Goal: Information Seeking & Learning: Learn about a topic

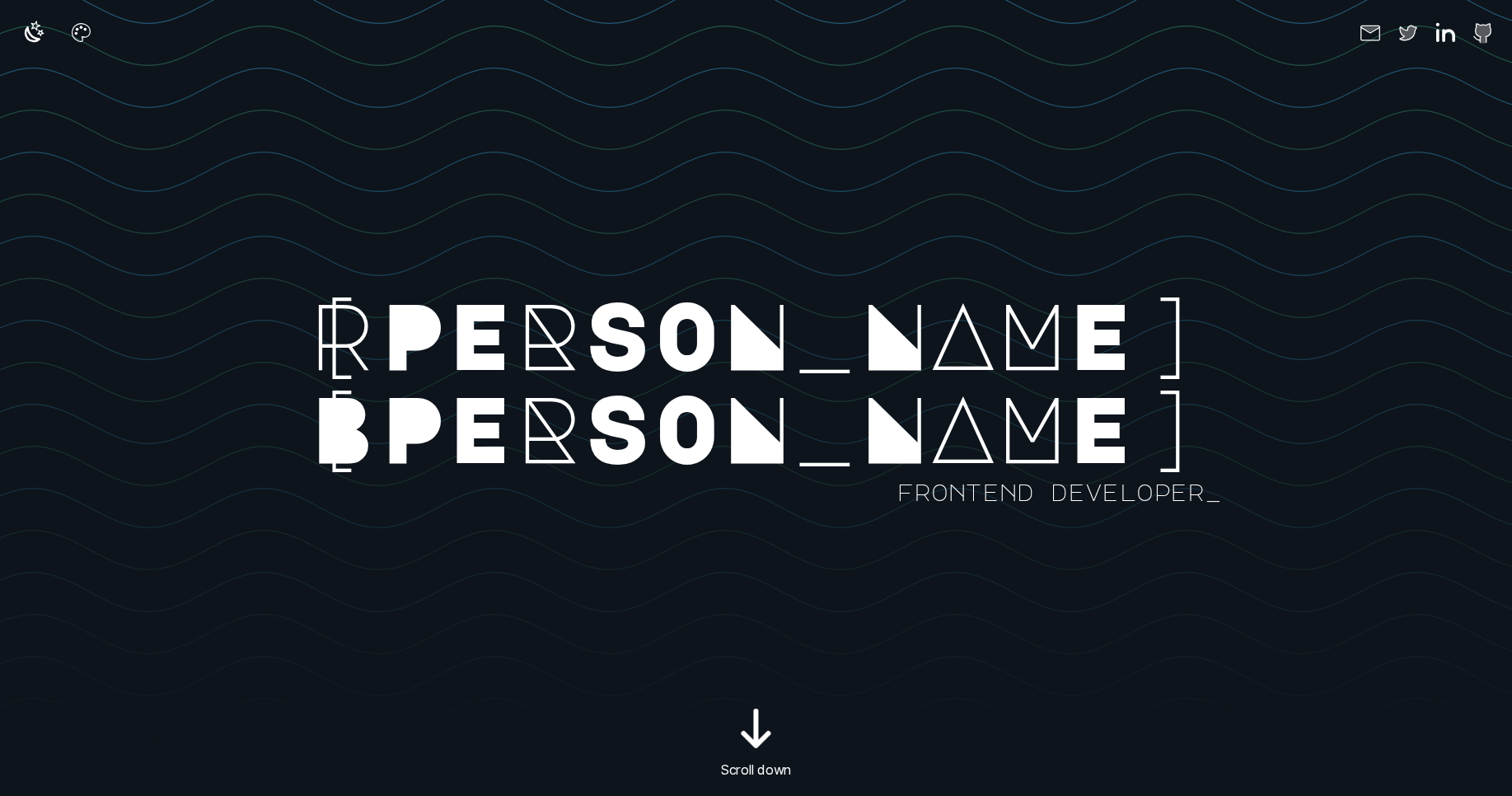
click at [988, 185] on rect at bounding box center [990, 424] width 1979 height 796
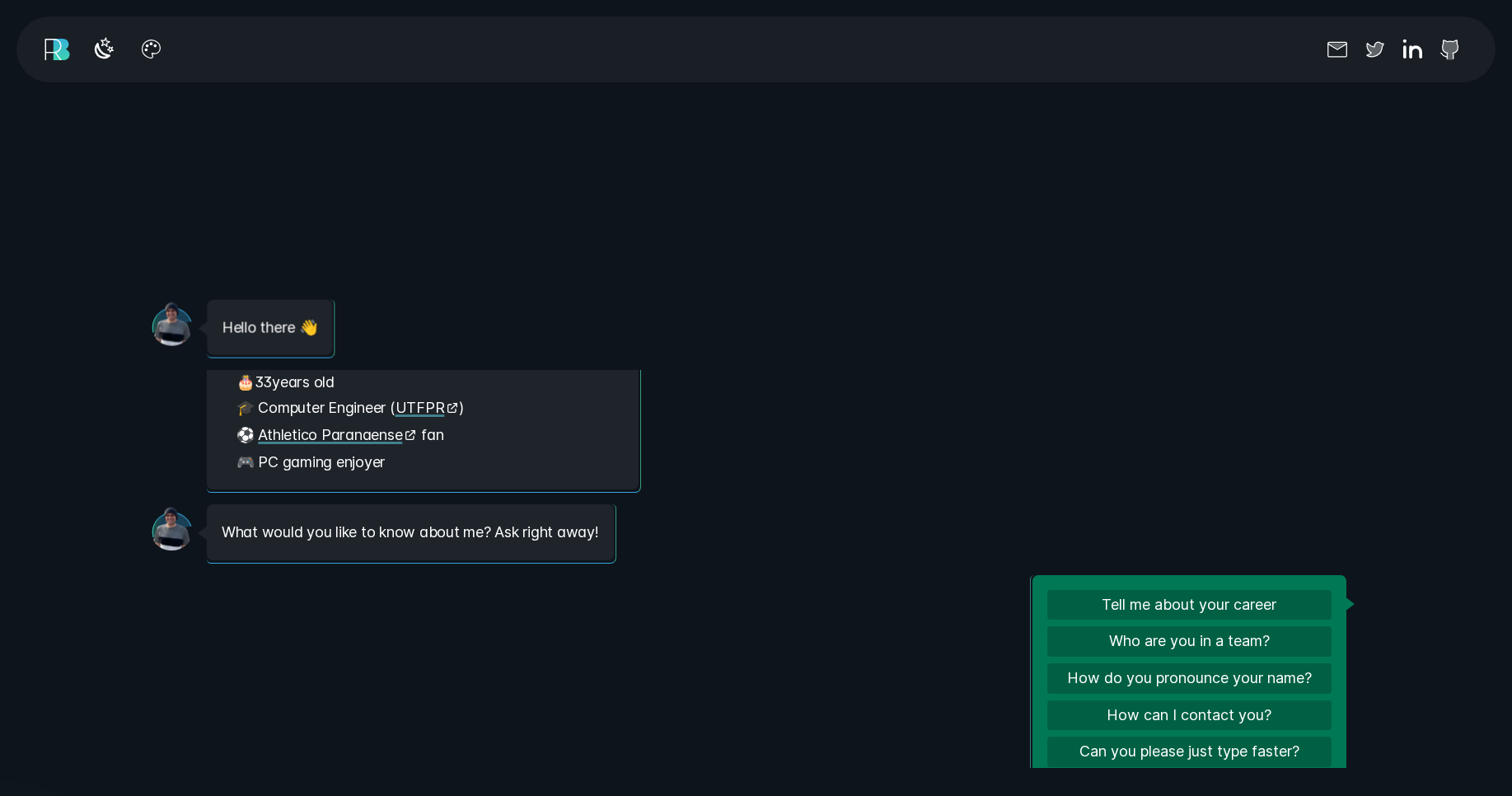
scroll to position [85, 0]
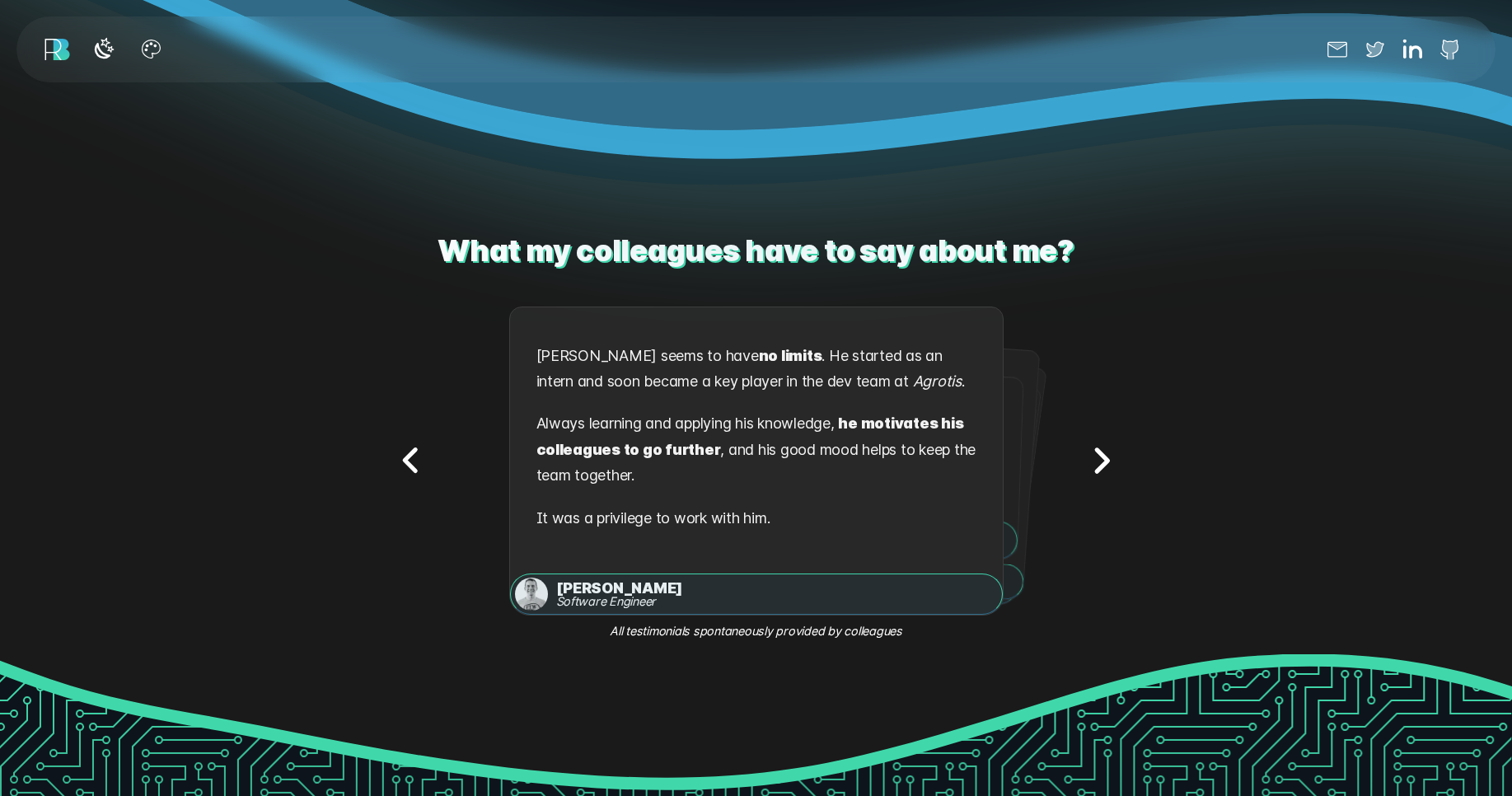
scroll to position [3083, 0]
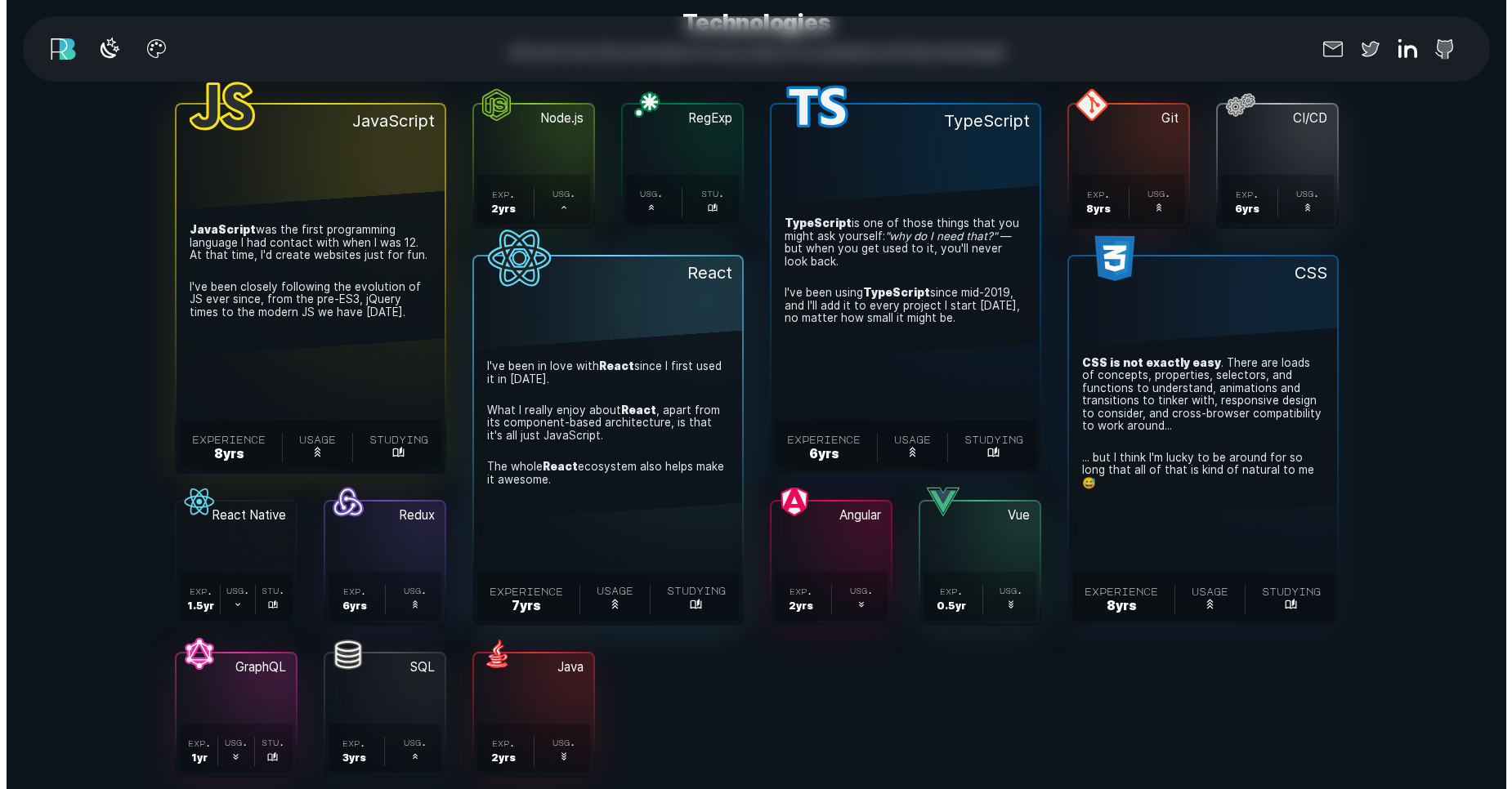
scroll to position [5480, 0]
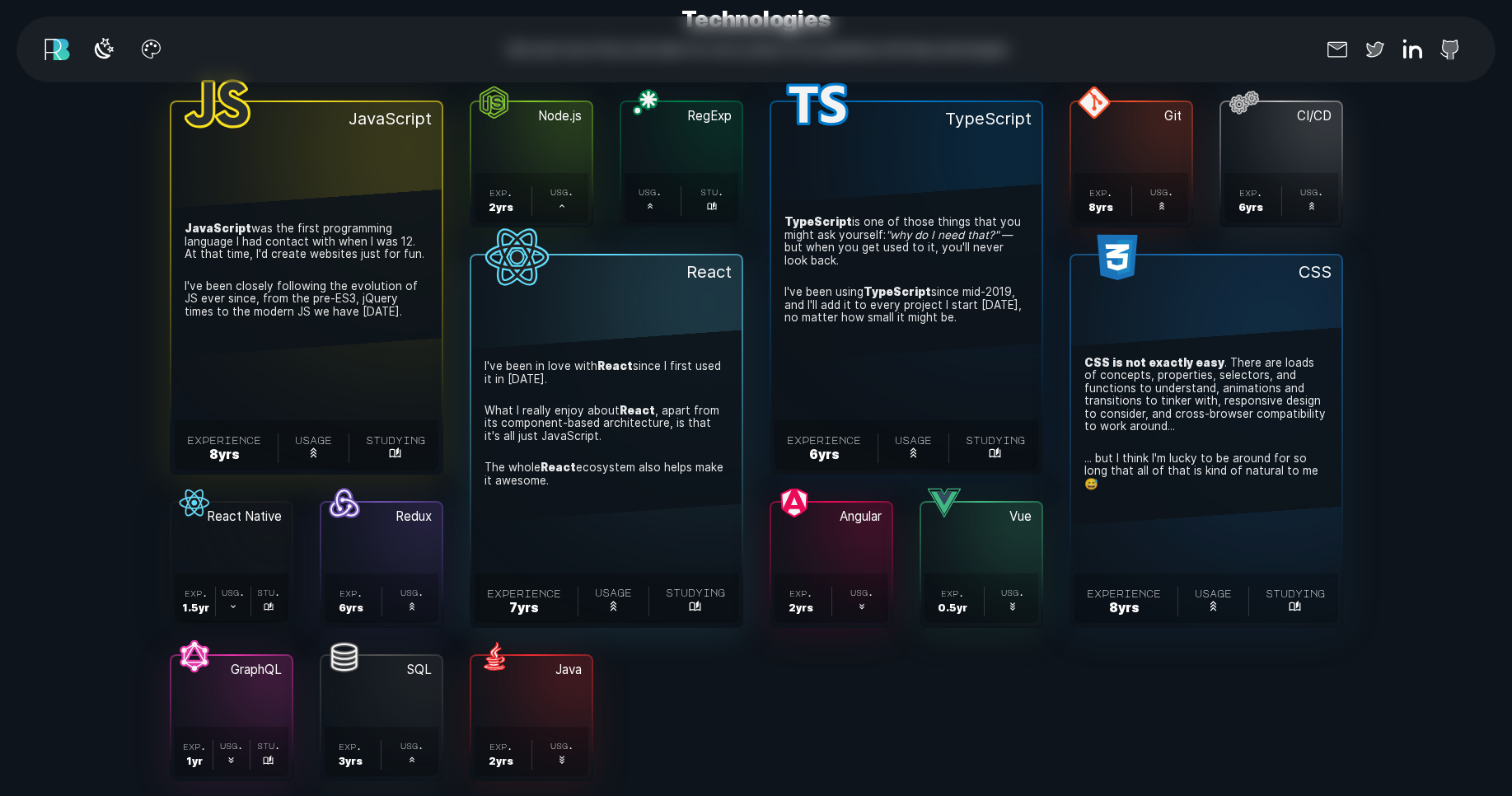
click at [1247, 362] on span "CSS is not exactly easy . There are loads of concepts, properties, selectors, a…" at bounding box center [1206, 398] width 243 height 82
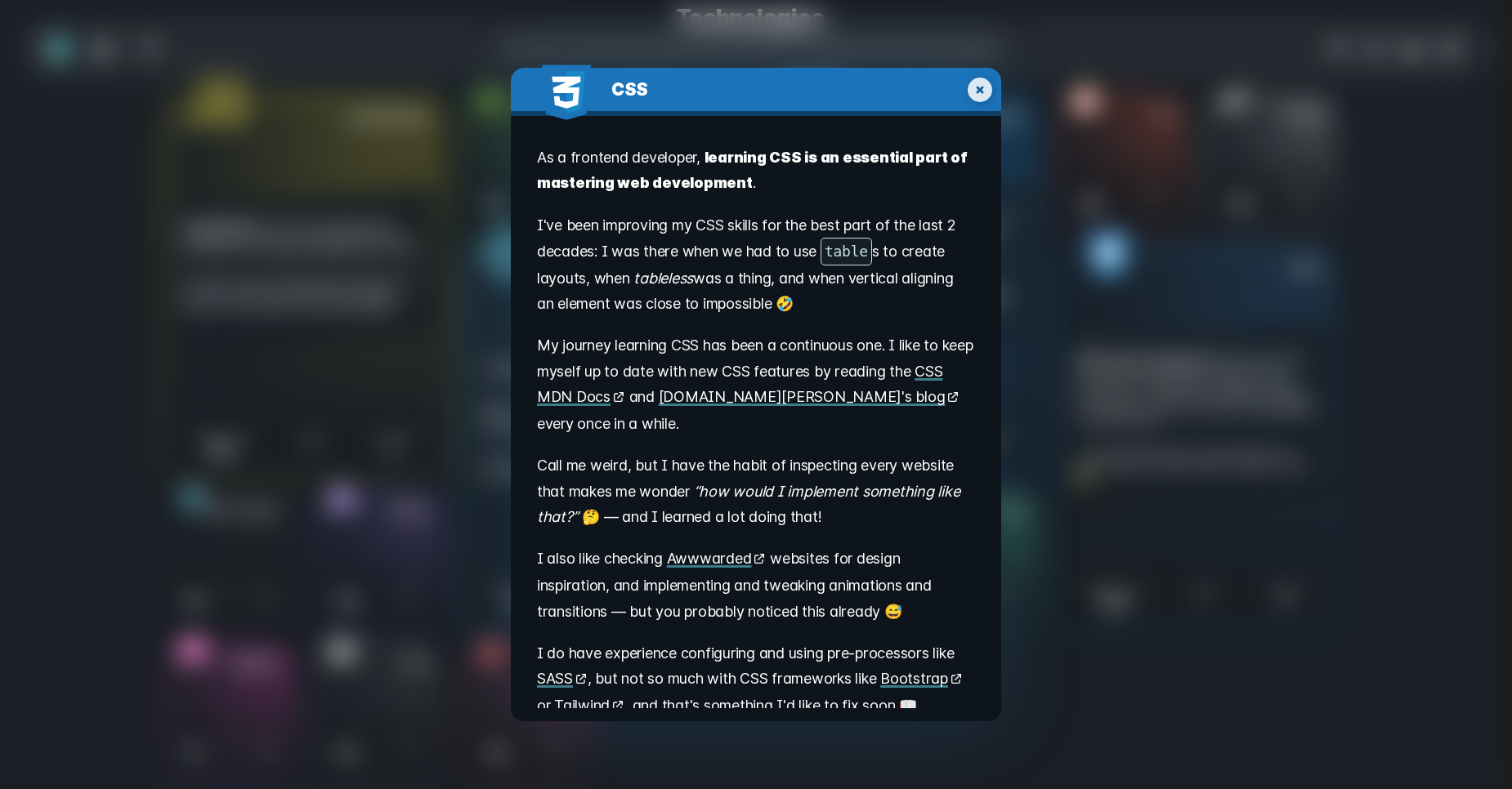
scroll to position [2, 0]
click at [1112, 559] on div "CSS . As a frontend developer, learning CSS is an essential part of mastering w…" at bounding box center [756, 394] width 1512 height 789
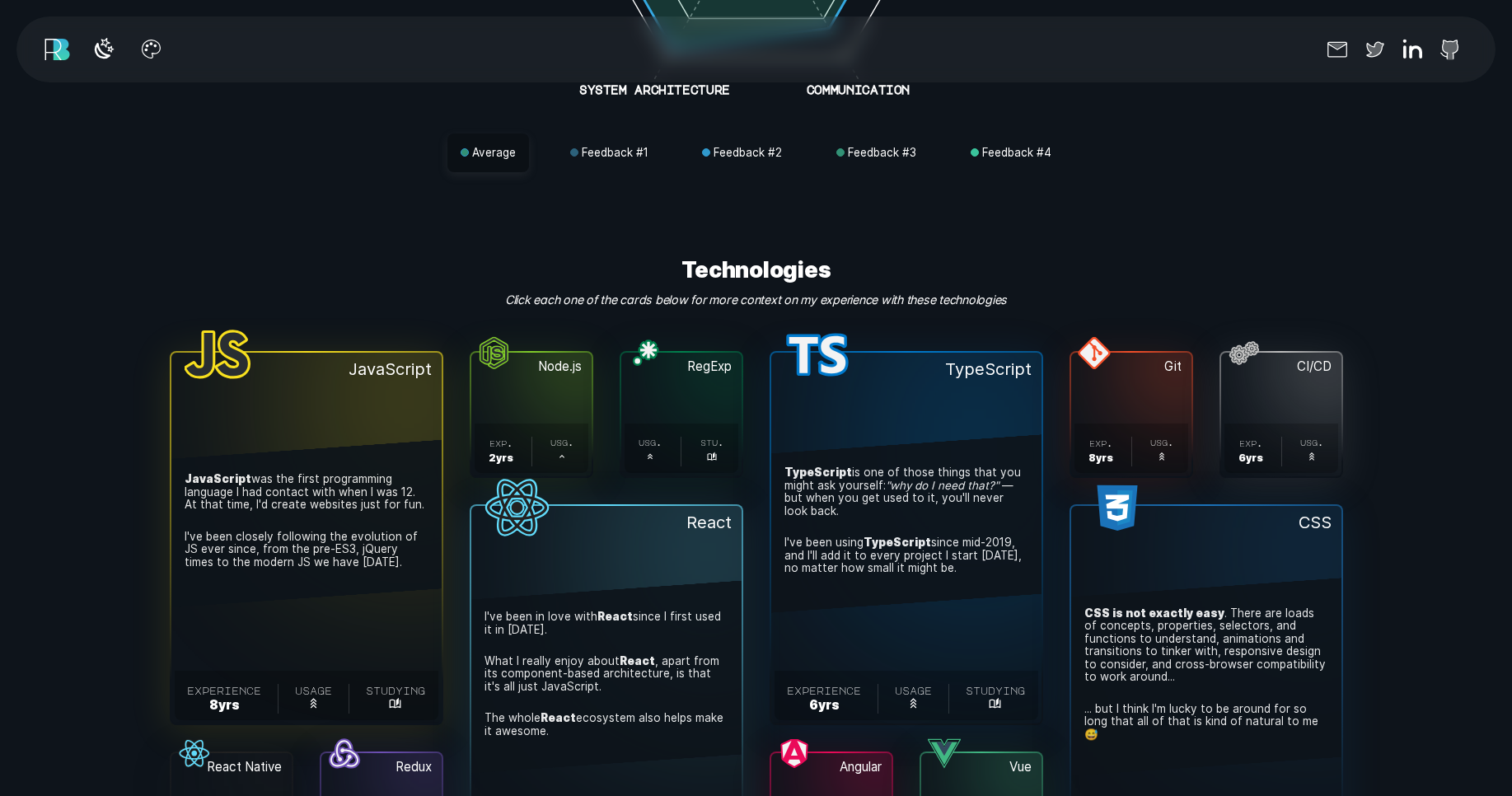
scroll to position [5348, 0]
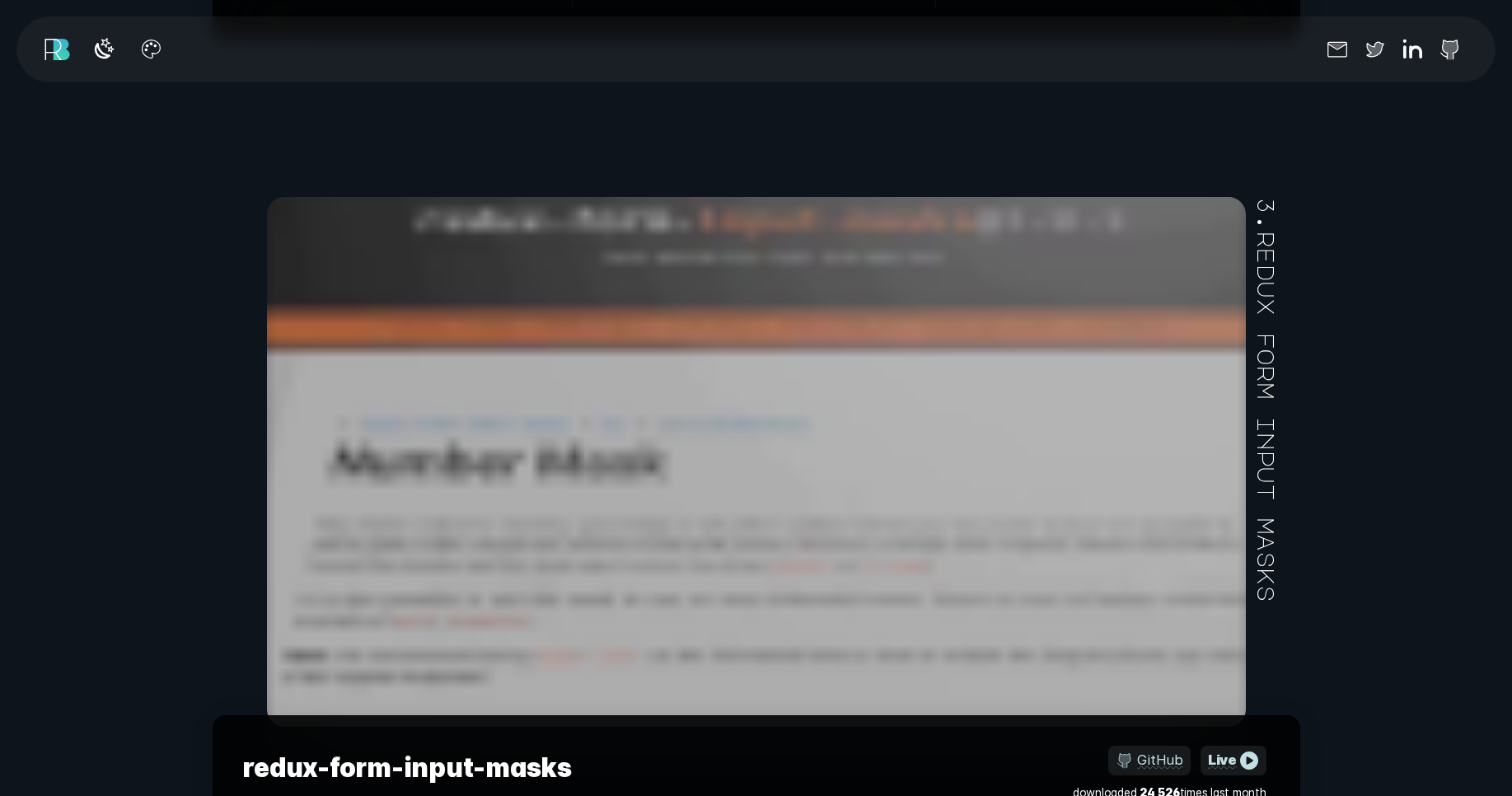
scroll to position [9230, 0]
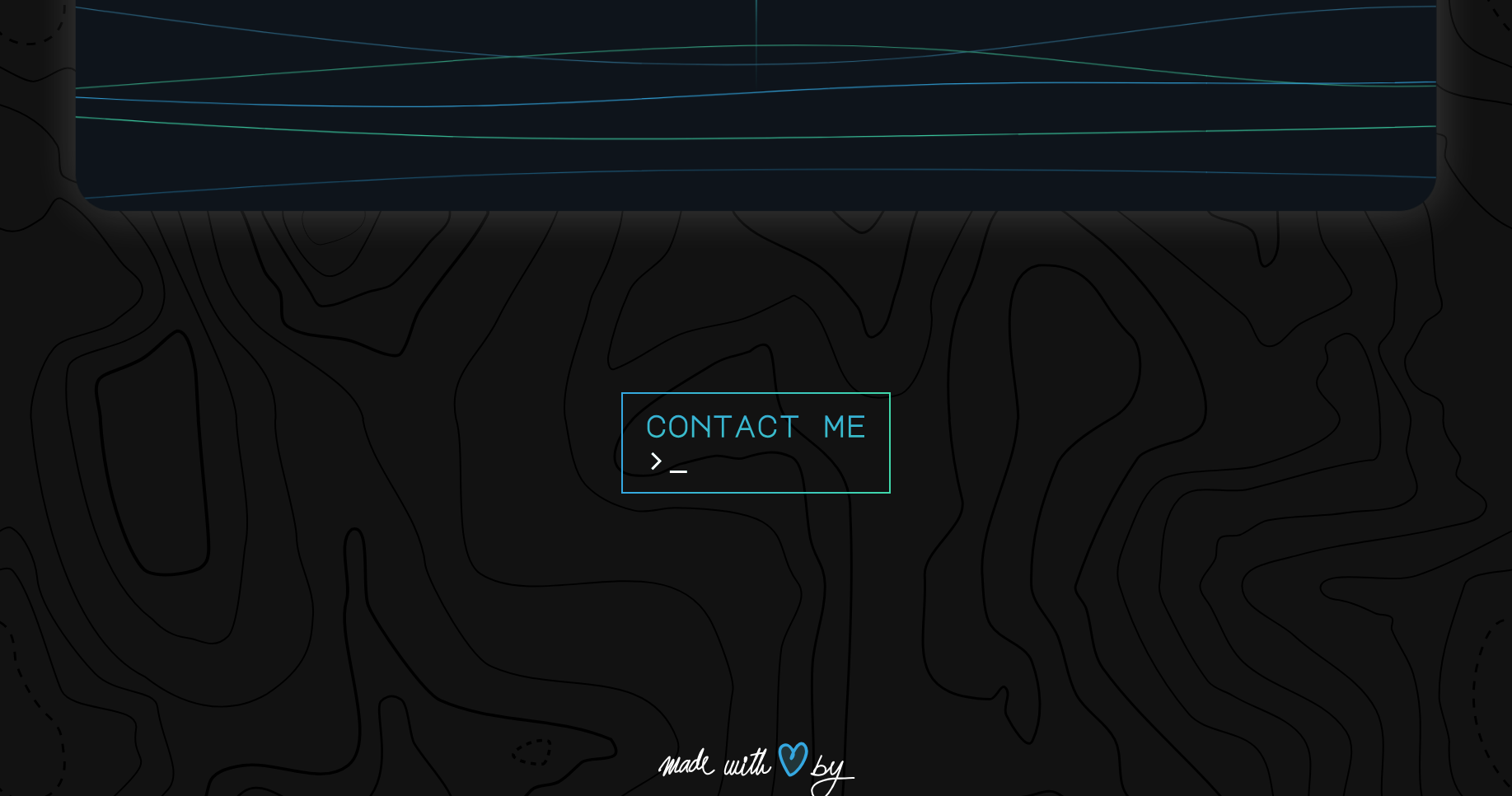
scroll to position [15508, 0]
